Goal: Transaction & Acquisition: Purchase product/service

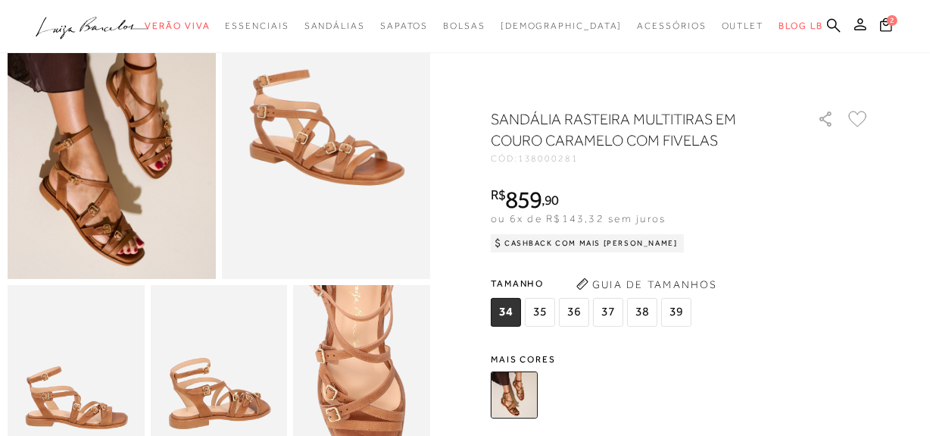
scroll to position [137, 0]
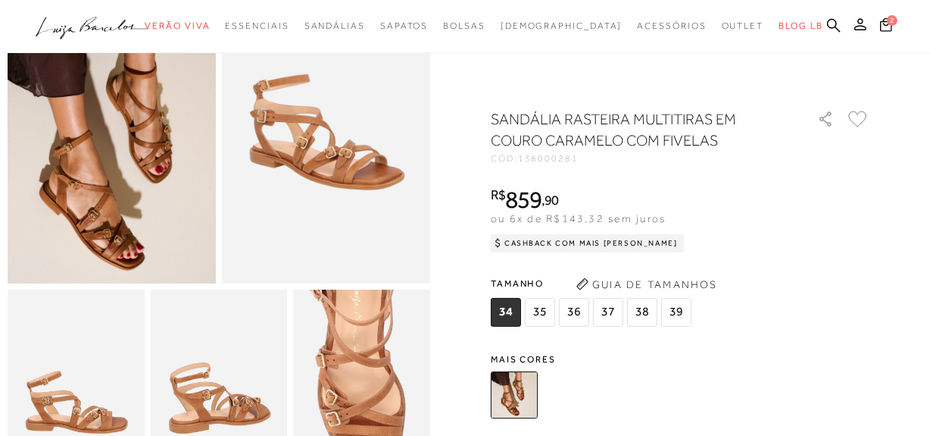
click at [118, 222] on img at bounding box center [112, 126] width 208 height 313
click at [792, 317] on div "Tamanho 34 35 36" at bounding box center [680, 301] width 379 height 58
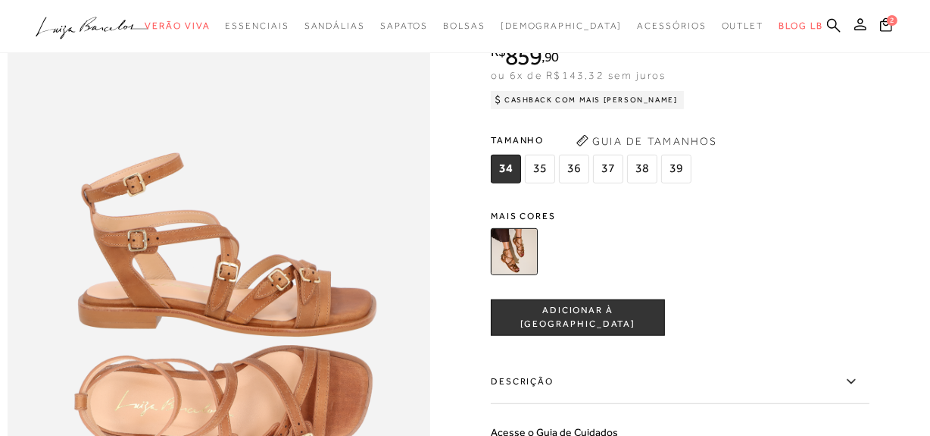
scroll to position [620, 0]
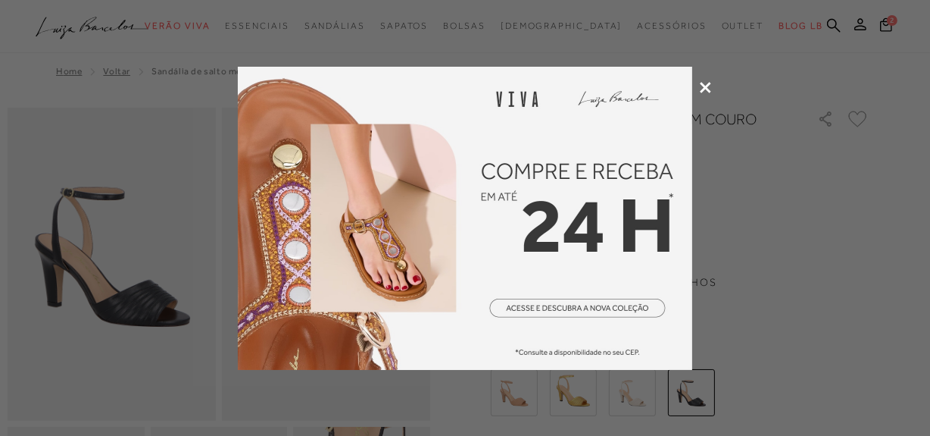
click at [711, 84] on div at bounding box center [465, 218] width 930 height 436
click at [707, 86] on icon at bounding box center [705, 87] width 11 height 11
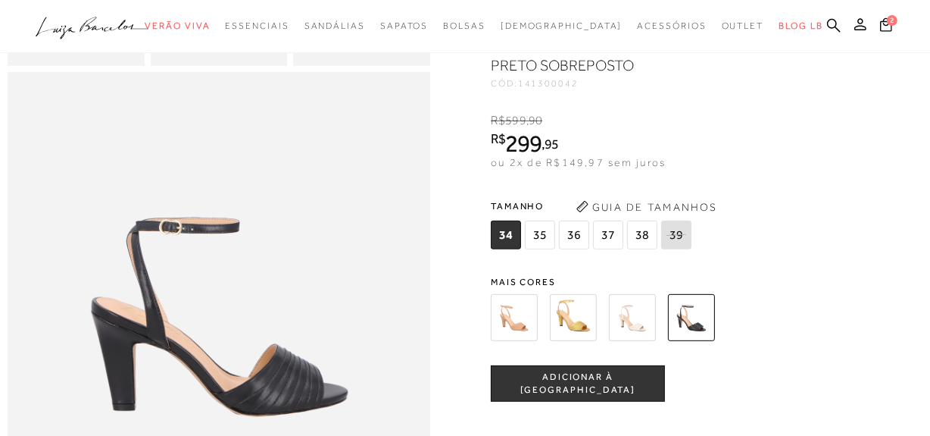
scroll to position [413, 0]
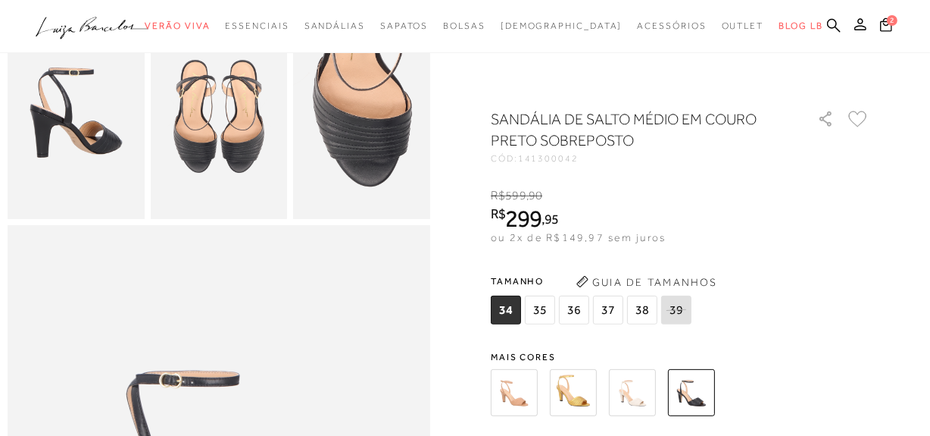
click at [519, 395] on img at bounding box center [514, 392] width 47 height 47
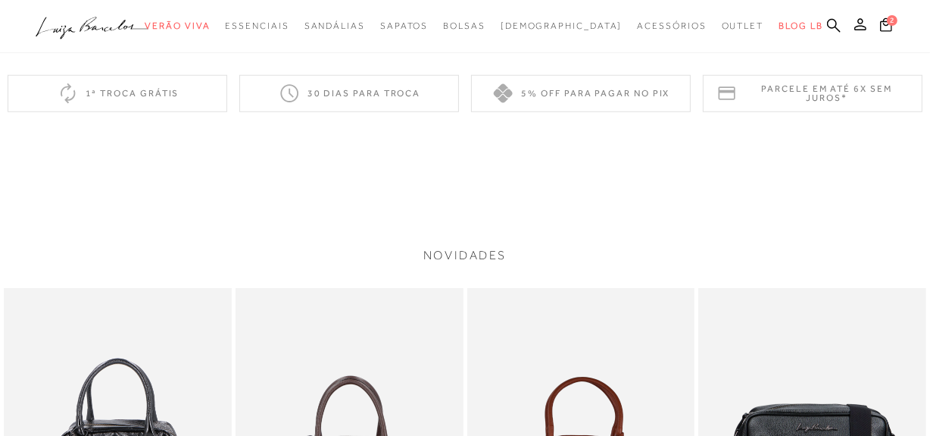
scroll to position [826, 0]
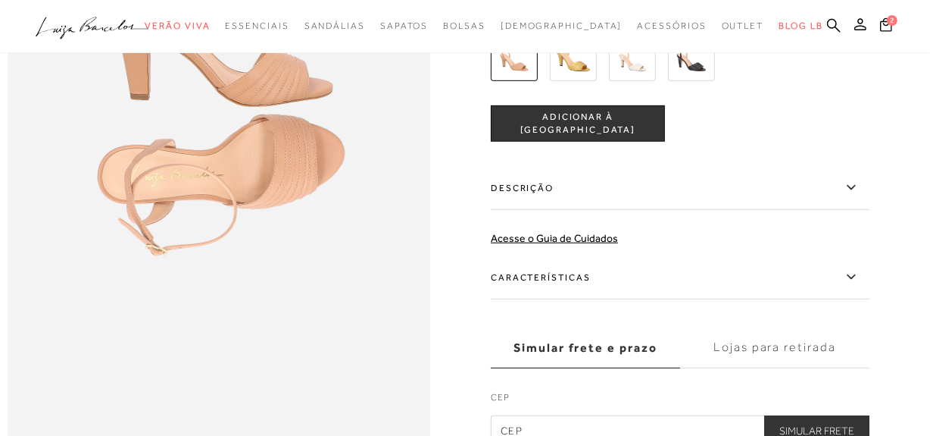
click at [576, 81] on img at bounding box center [573, 57] width 47 height 47
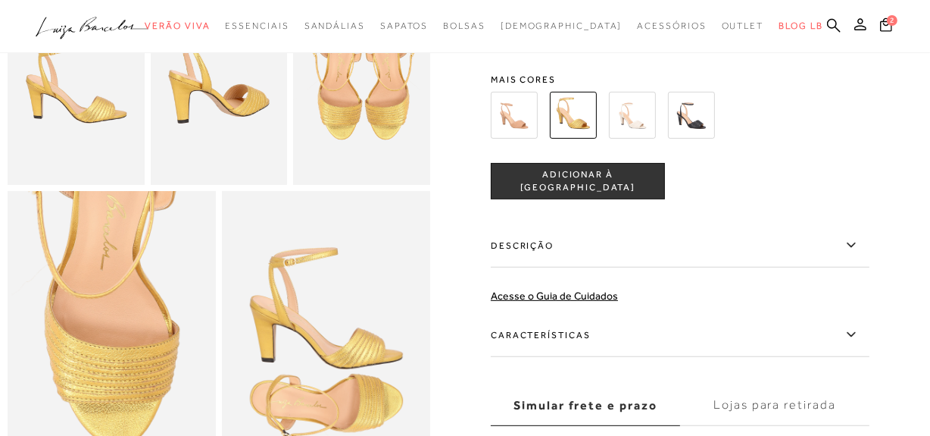
scroll to position [275, 0]
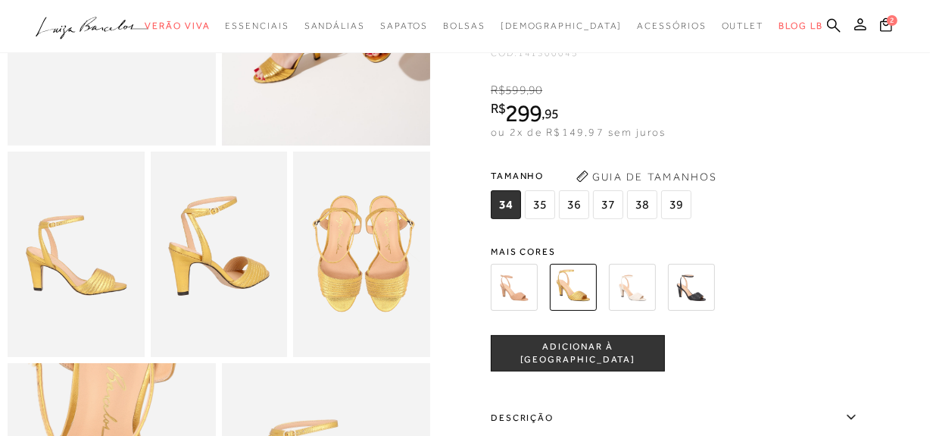
click at [698, 308] on img at bounding box center [691, 287] width 47 height 47
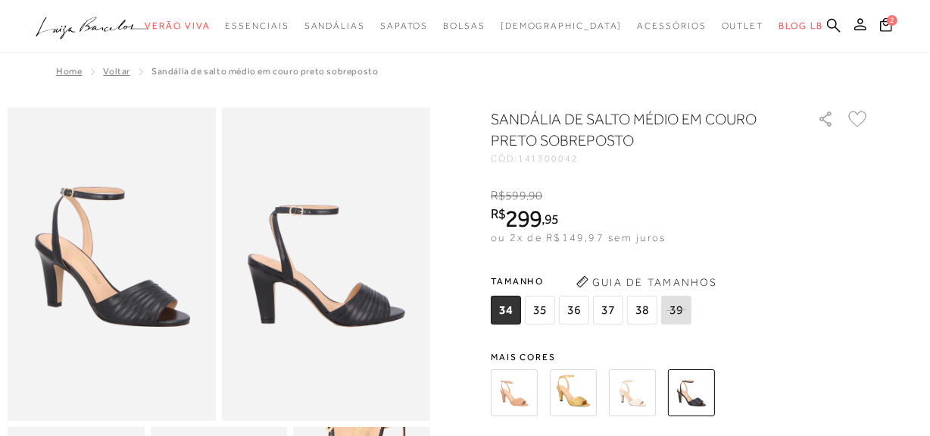
click at [576, 308] on span "36" at bounding box center [574, 309] width 30 height 29
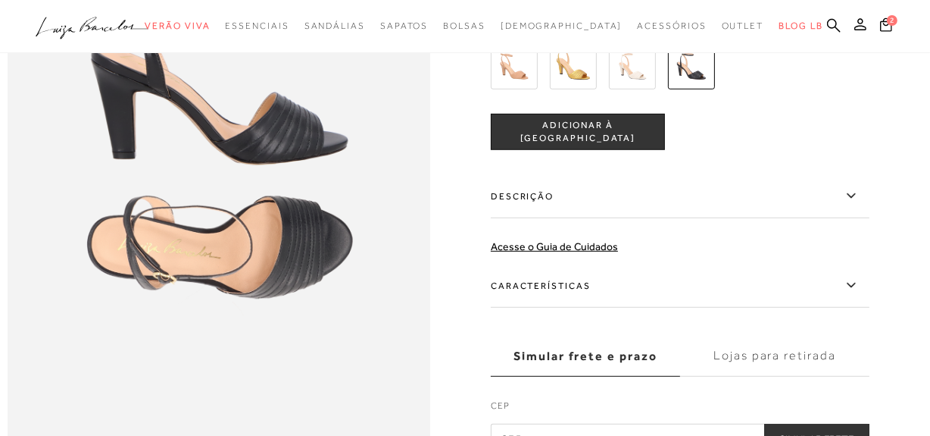
scroll to position [826, 0]
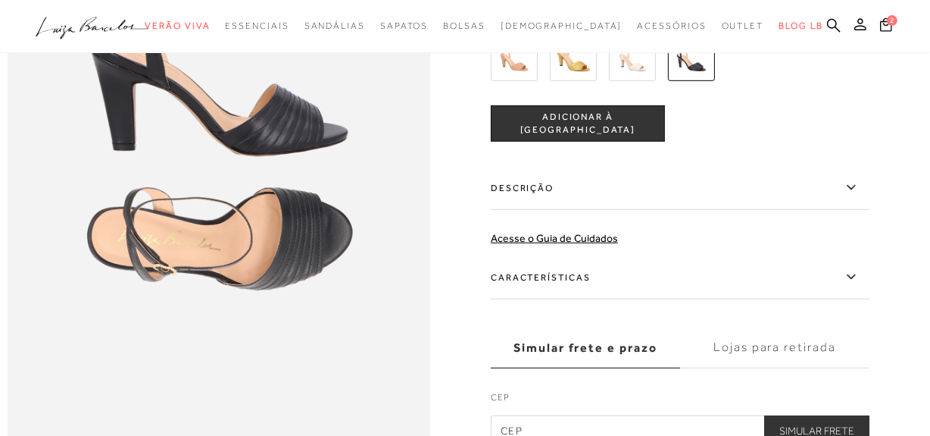
click at [599, 137] on span "ADICIONAR À [GEOGRAPHIC_DATA]" at bounding box center [578, 124] width 173 height 27
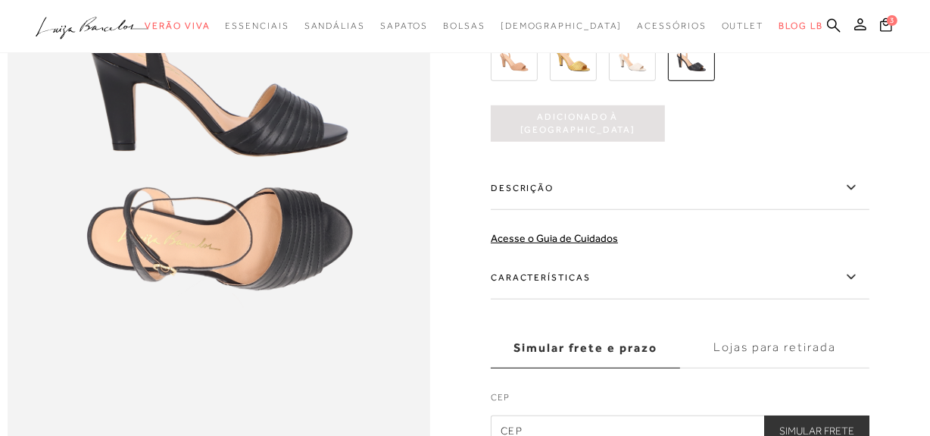
scroll to position [0, 0]
click at [893, 20] on span "3" at bounding box center [892, 19] width 11 height 11
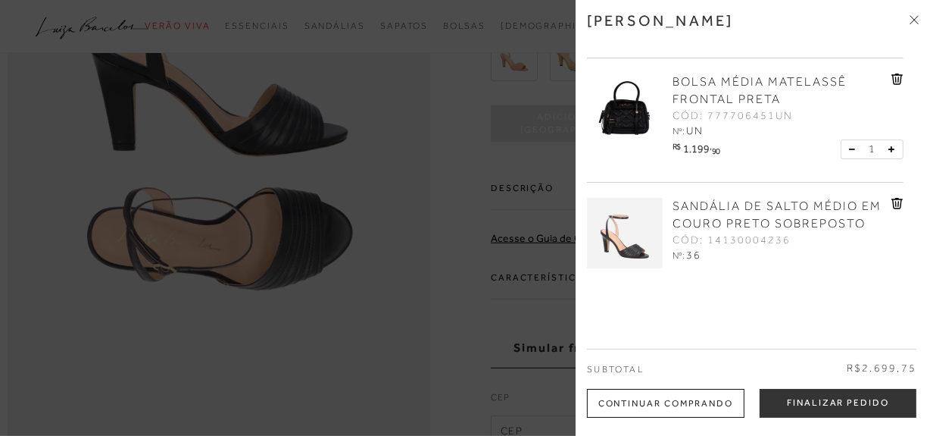
scroll to position [163, 0]
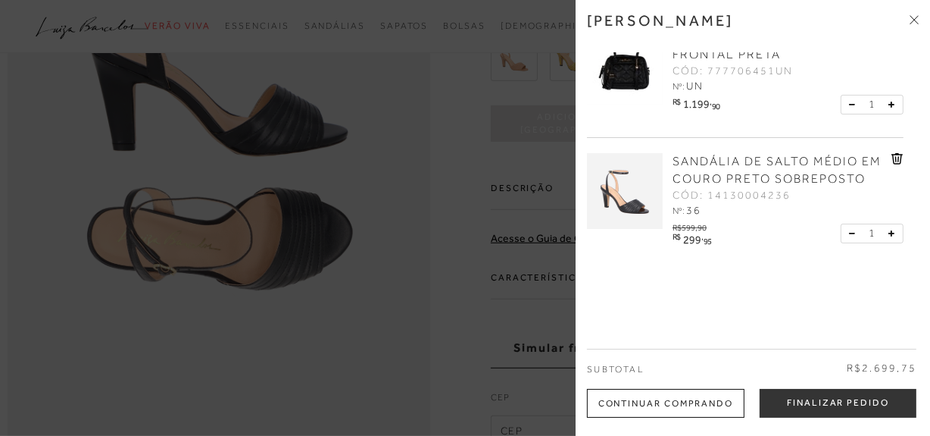
click at [41, 333] on div at bounding box center [465, 218] width 930 height 436
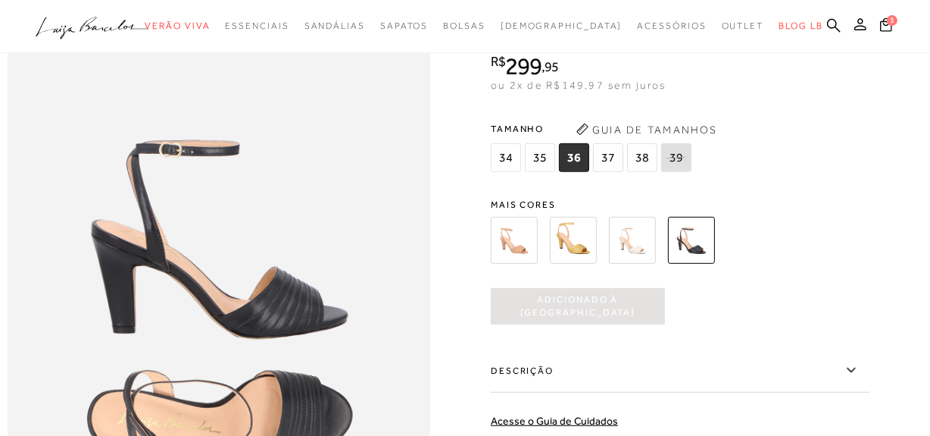
scroll to position [688, 0]
